Goal: Task Accomplishment & Management: Use online tool/utility

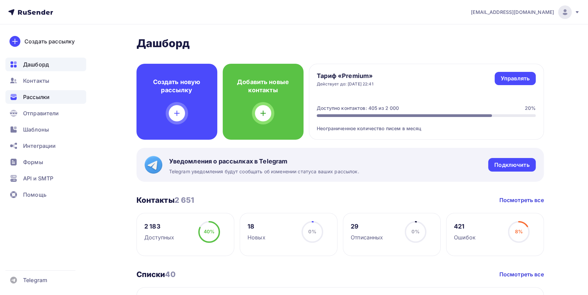
click at [34, 97] on span "Рассылки" at bounding box center [36, 97] width 26 height 8
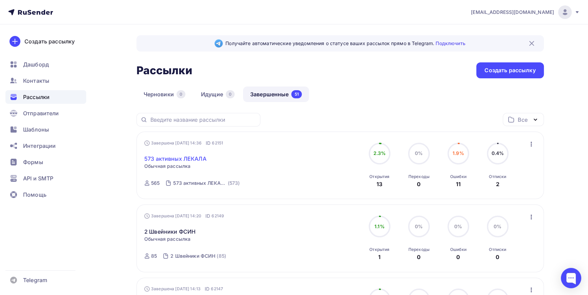
click at [187, 160] on link "573 активных ЛЕКАЛА" at bounding box center [175, 159] width 62 height 8
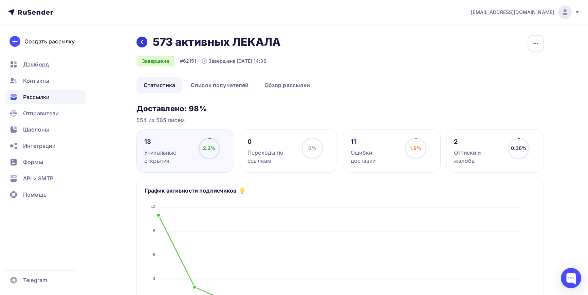
click at [141, 40] on icon at bounding box center [141, 41] width 5 height 5
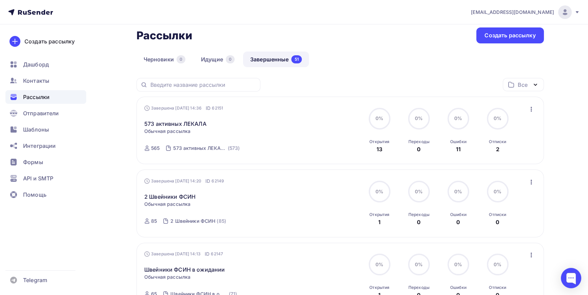
scroll to position [61, 0]
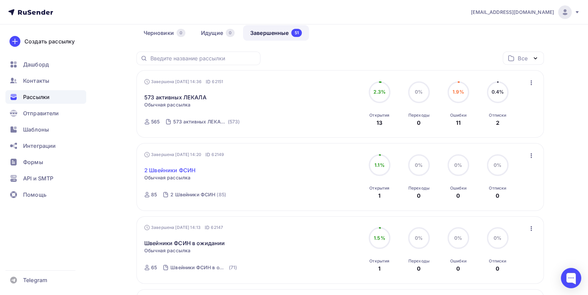
click at [181, 168] on link "2 Швейники ФСИН" at bounding box center [169, 170] width 51 height 8
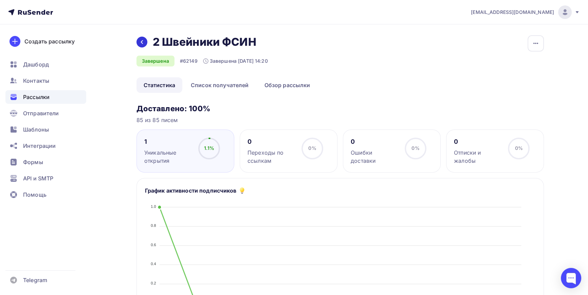
click at [139, 42] on icon at bounding box center [141, 41] width 5 height 5
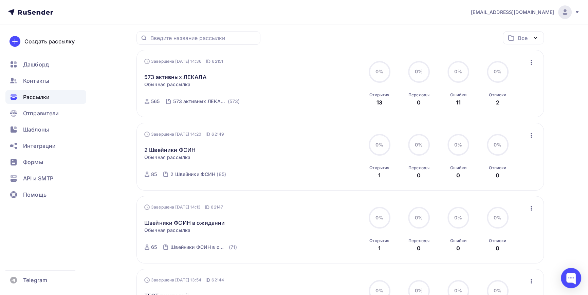
scroll to position [92, 0]
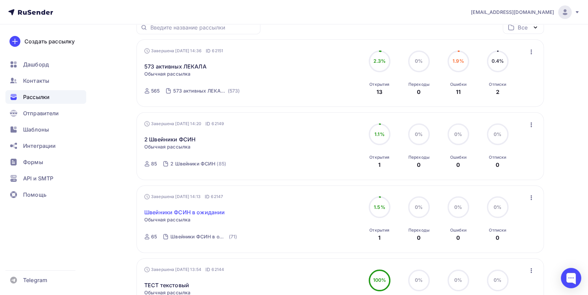
click at [197, 213] on link "Швейники ФСИН в ожидании" at bounding box center [184, 212] width 80 height 8
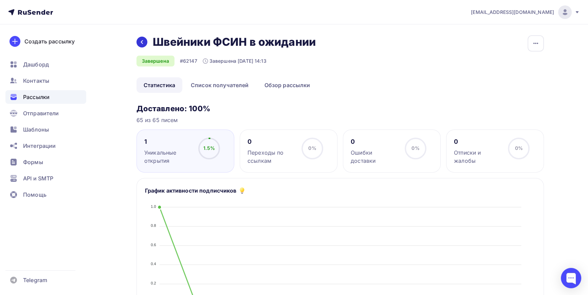
click at [141, 43] on icon at bounding box center [141, 41] width 5 height 5
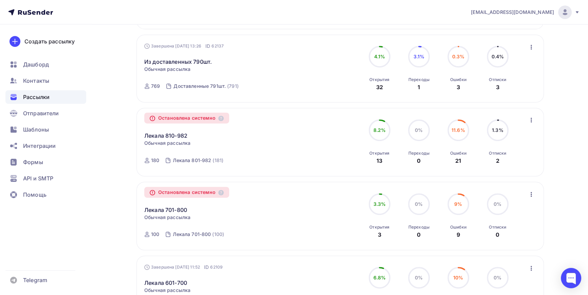
scroll to position [463, 0]
click at [180, 60] on link "Из доставленных 790шт." at bounding box center [178, 61] width 68 height 8
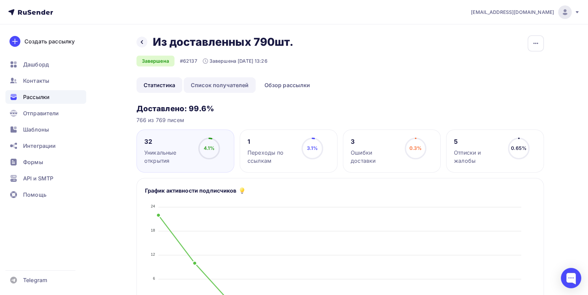
click at [223, 84] on link "Список получателей" at bounding box center [220, 85] width 72 height 16
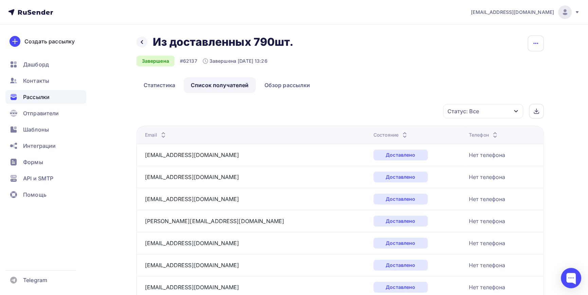
click at [537, 42] on icon "button" at bounding box center [536, 43] width 8 height 8
click at [423, 67] on div "Назад Из доставленных 790шт. Из доставленных 790шт. Завершена #62137 Завершена …" at bounding box center [339, 56] width 407 height 42
click at [513, 111] on div "Статус: Все" at bounding box center [483, 111] width 80 height 14
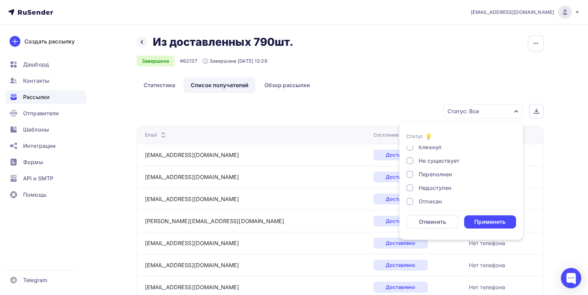
scroll to position [31, 0]
click at [410, 159] on div at bounding box center [409, 160] width 7 height 7
click at [411, 176] on div at bounding box center [409, 173] width 7 height 7
click at [411, 188] on div at bounding box center [409, 187] width 7 height 7
click at [410, 201] on div at bounding box center [409, 201] width 7 height 7
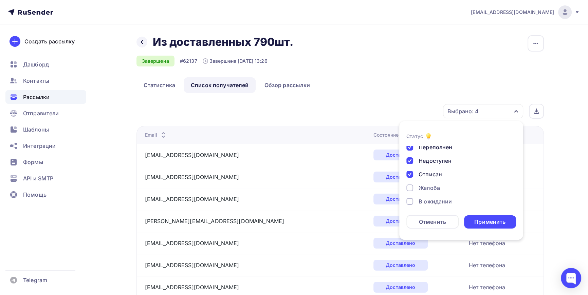
scroll to position [62, 0]
drag, startPoint x: 412, startPoint y: 184, endPoint x: 411, endPoint y: 187, distance: 3.7
click at [412, 184] on div at bounding box center [409, 182] width 7 height 7
click at [408, 196] on div at bounding box center [409, 196] width 7 height 7
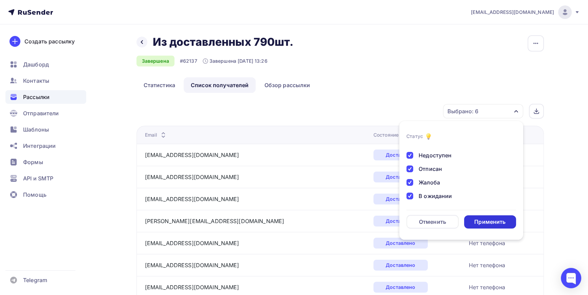
click at [493, 222] on div "Применить" at bounding box center [489, 222] width 31 height 8
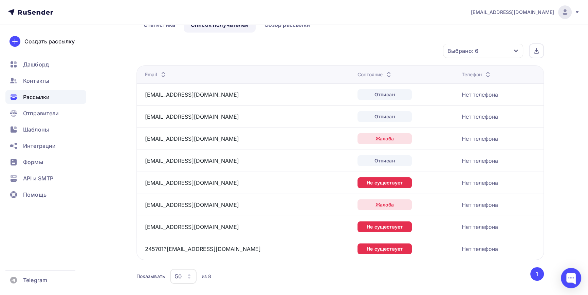
scroll to position [78, 0]
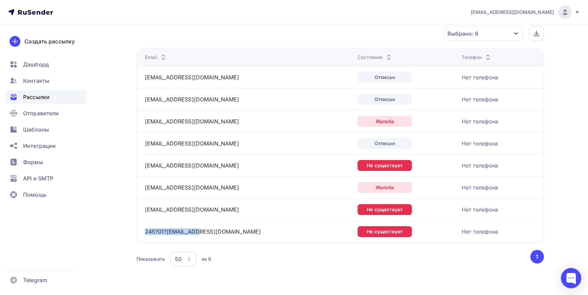
drag, startPoint x: 201, startPoint y: 234, endPoint x: 144, endPoint y: 233, distance: 56.7
click at [144, 233] on td "245?01?05@mail.ru" at bounding box center [245, 232] width 219 height 22
copy link "245?01?05@mail.ru"
click at [36, 79] on span "Контакты" at bounding box center [36, 81] width 26 height 8
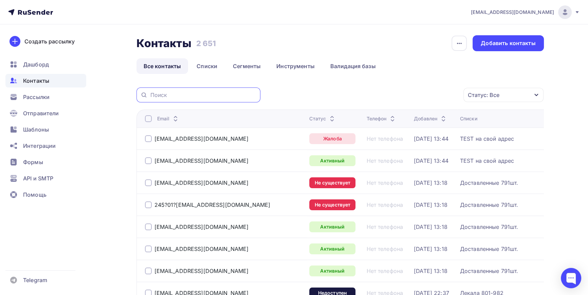
paste input "245?01?05@mail.ru"
click at [163, 95] on input "245?01?05@mail.ru" at bounding box center [203, 94] width 106 height 7
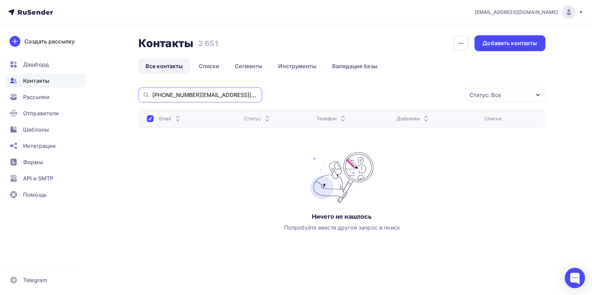
drag, startPoint x: 173, startPoint y: 96, endPoint x: 131, endPoint y: 95, distance: 42.1
click at [131, 95] on div "Контакты Контакты 2 651 2 651 История импорта Добавить контакты Все контакты Сп…" at bounding box center [296, 156] width 556 height 265
click at [201, 92] on input "05@mail.ru" at bounding box center [205, 94] width 106 height 7
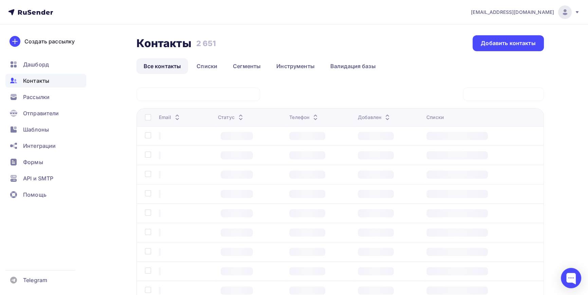
click at [255, 78] on div "Контакты Контакты 2 651 2 651 Добавить контакты Все контакты Списки Сегменты Ин…" at bounding box center [339, 185] width 407 height 301
click at [37, 80] on span "Контакты" at bounding box center [36, 81] width 26 height 8
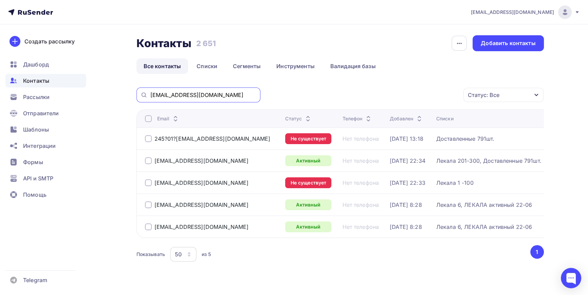
click at [163, 95] on input "05@mail.ru" at bounding box center [203, 94] width 106 height 7
drag, startPoint x: 156, startPoint y: 96, endPoint x: 123, endPoint y: 93, distance: 32.7
click at [123, 93] on div "Контакты Контакты 2 651 2 651 История импорта Добавить контакты Все контакты Сп…" at bounding box center [294, 165] width 556 height 283
click at [156, 95] on input "@mail.ru" at bounding box center [203, 94] width 106 height 7
click at [165, 94] on input "@yamdex.ru" at bounding box center [203, 94] width 106 height 7
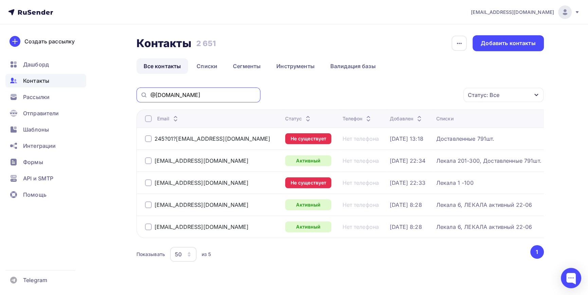
click at [190, 93] on input "@yandex.ru" at bounding box center [203, 94] width 106 height 7
type input "@yandex.ru"
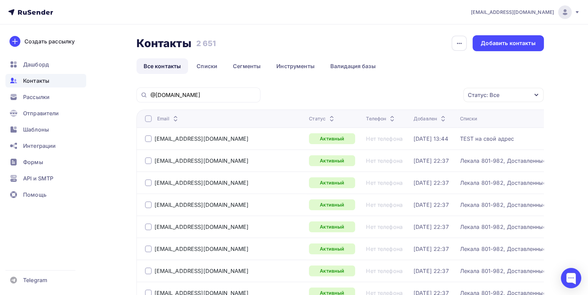
click at [535, 93] on icon "button" at bounding box center [536, 94] width 5 height 5
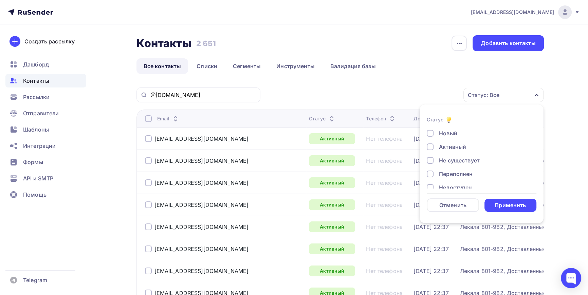
click at [542, 70] on ul "Все контакты Списки Сегменты Инструменты Валидация базы" at bounding box center [339, 66] width 407 height 16
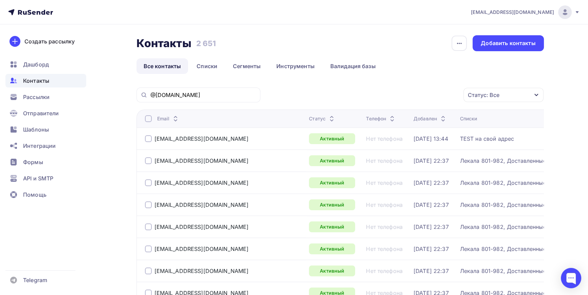
click at [150, 118] on div at bounding box center [148, 118] width 7 height 7
click at [533, 96] on div "Статус: Все" at bounding box center [503, 95] width 80 height 14
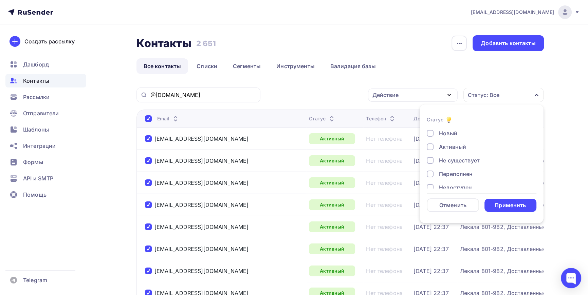
click at [431, 148] on div at bounding box center [430, 147] width 7 height 7
click at [513, 203] on div "Применить" at bounding box center [510, 206] width 31 height 8
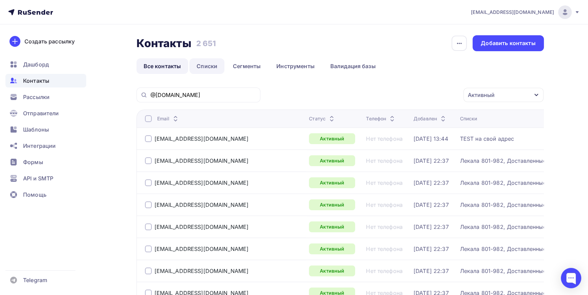
click at [208, 67] on link "Списки" at bounding box center [206, 66] width 35 height 16
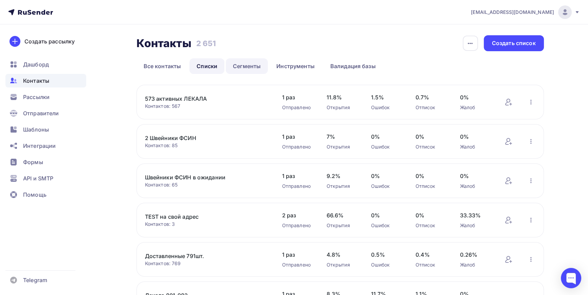
click at [251, 67] on link "Сегменты" at bounding box center [247, 66] width 42 height 16
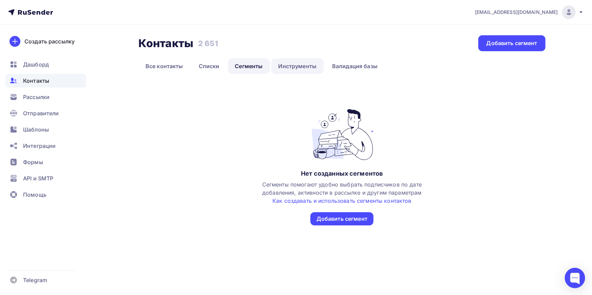
click at [301, 63] on link "Инструменты" at bounding box center [298, 66] width 53 height 16
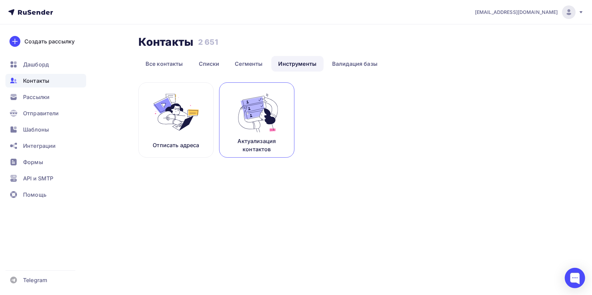
click at [261, 128] on img at bounding box center [256, 112] width 45 height 43
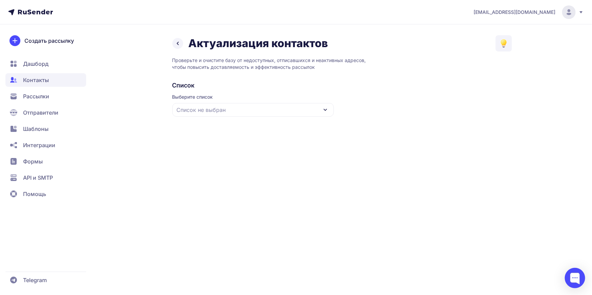
click at [328, 111] on icon at bounding box center [326, 110] width 8 height 8
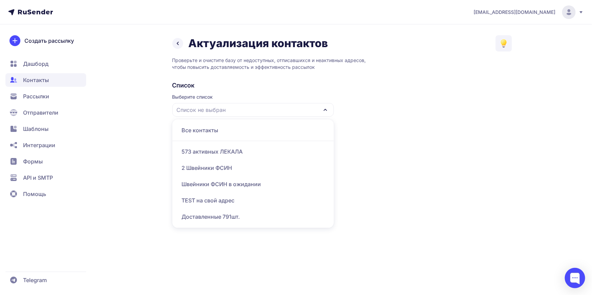
click at [221, 153] on div "573 активных ЛЕКАЛА" at bounding box center [253, 152] width 153 height 16
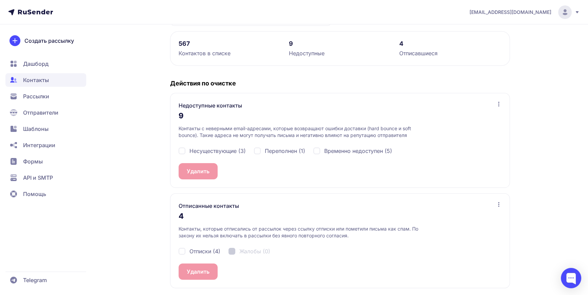
scroll to position [92, 0]
click at [181, 150] on div "Несуществующие (3)" at bounding box center [212, 150] width 67 height 8
checkbox input "true"
click at [257, 150] on div "Переполнен (1)" at bounding box center [279, 150] width 51 height 8
checkbox input "true"
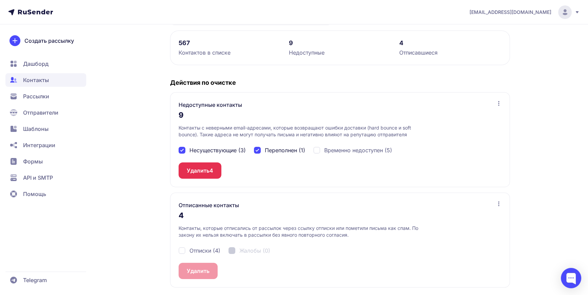
click at [317, 150] on div "Временно недоступен (5)" at bounding box center [352, 150] width 79 height 8
checkbox input "true"
click at [184, 251] on div "Отписки (4)" at bounding box center [200, 251] width 42 height 8
checkbox input "true"
click at [198, 272] on button "Удалить 4" at bounding box center [200, 271] width 43 height 16
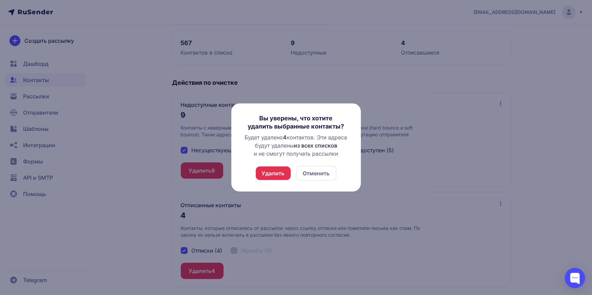
click at [323, 173] on button "Отменить" at bounding box center [316, 173] width 40 height 15
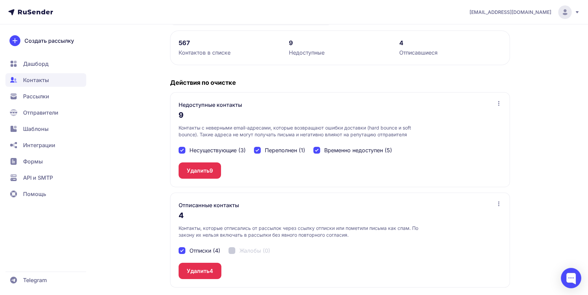
click at [147, 98] on div "Актуализация контактов Проверьте и очистите базу от недоступных, отписавшихся и…" at bounding box center [294, 120] width 489 height 352
click at [117, 93] on div "Актуализация контактов Проверьте и очистите базу от недоступных, отписавшихся и…" at bounding box center [294, 120] width 489 height 352
click at [34, 65] on span "Дашборд" at bounding box center [35, 64] width 25 height 8
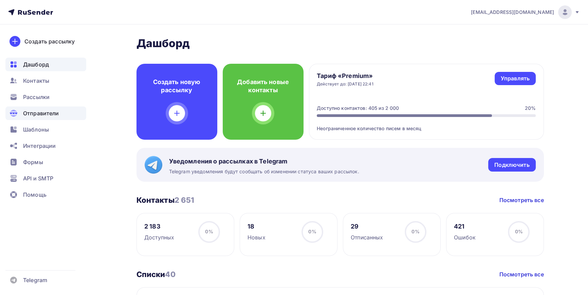
click at [34, 113] on span "Отправители" at bounding box center [41, 113] width 36 height 8
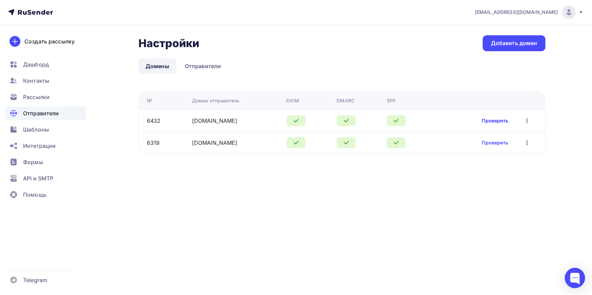
click at [492, 121] on link "Проверить" at bounding box center [495, 120] width 26 height 7
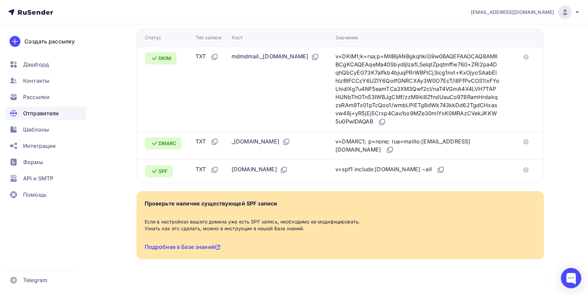
scroll to position [181, 0]
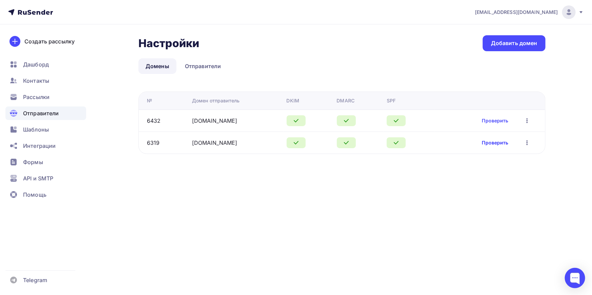
click at [498, 143] on link "Проверить" at bounding box center [495, 143] width 26 height 7
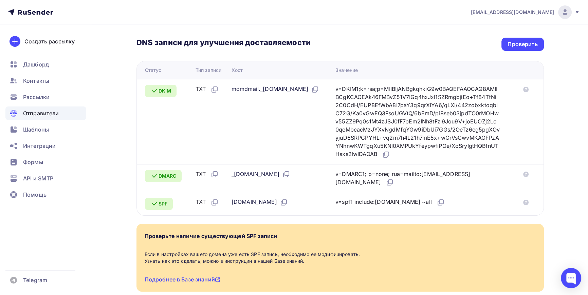
scroll to position [154, 0]
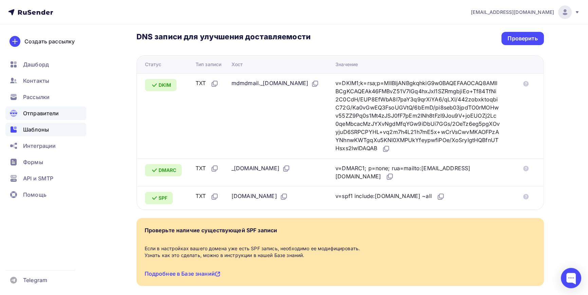
click at [35, 131] on span "Шаблоны" at bounding box center [36, 130] width 26 height 8
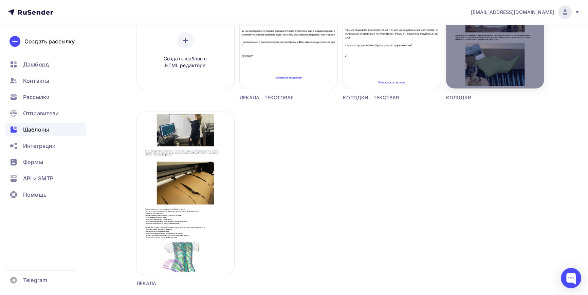
scroll to position [123, 0]
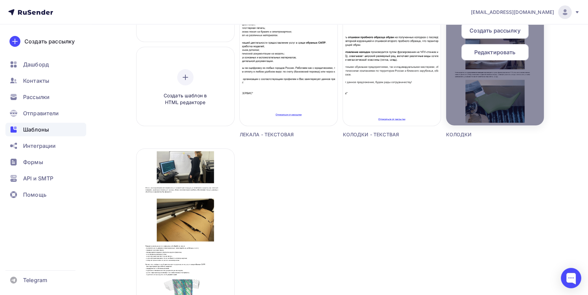
click at [493, 96] on div at bounding box center [495, 44] width 98 height 163
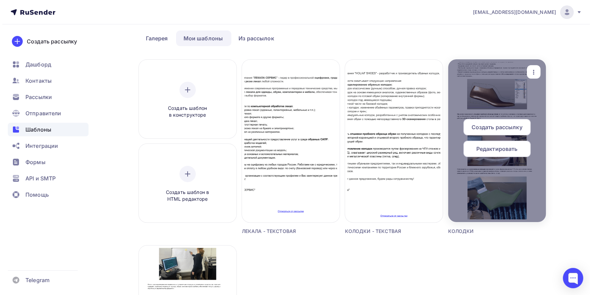
scroll to position [0, 0]
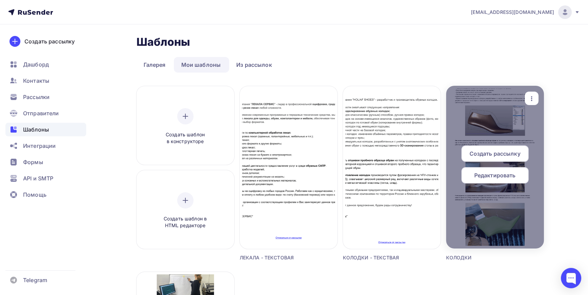
click at [534, 97] on icon "button" at bounding box center [532, 99] width 8 height 8
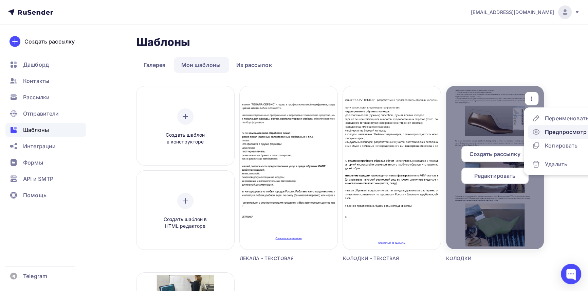
click at [546, 130] on div "Предпросмотр" at bounding box center [566, 132] width 42 height 8
